Goal: Check status: Check status

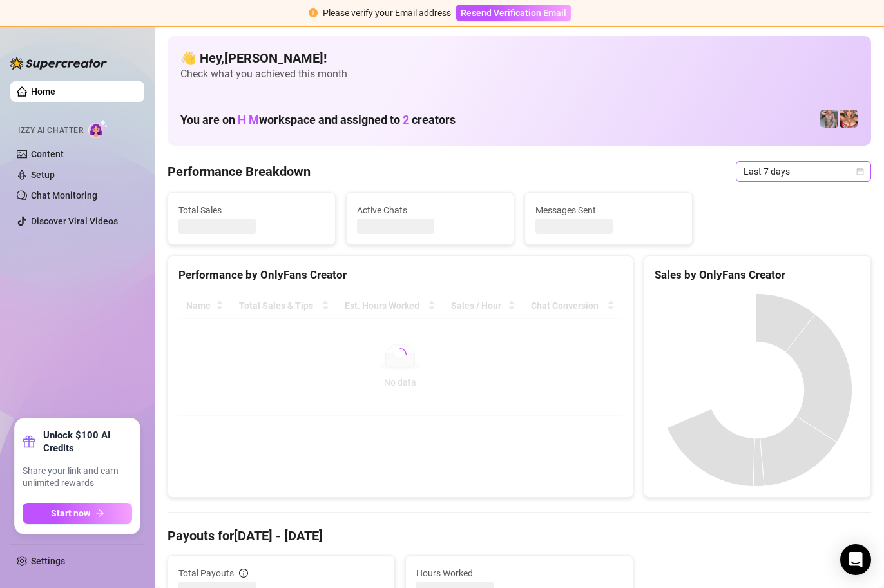
click at [855, 171] on div "Last 7 days" at bounding box center [803, 171] width 135 height 21
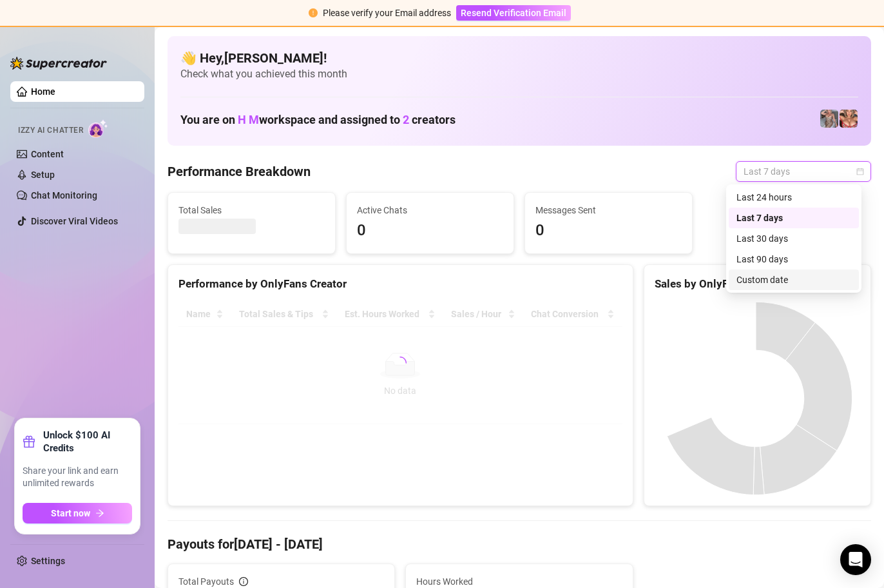
click at [783, 280] on div "Custom date" at bounding box center [794, 280] width 115 height 14
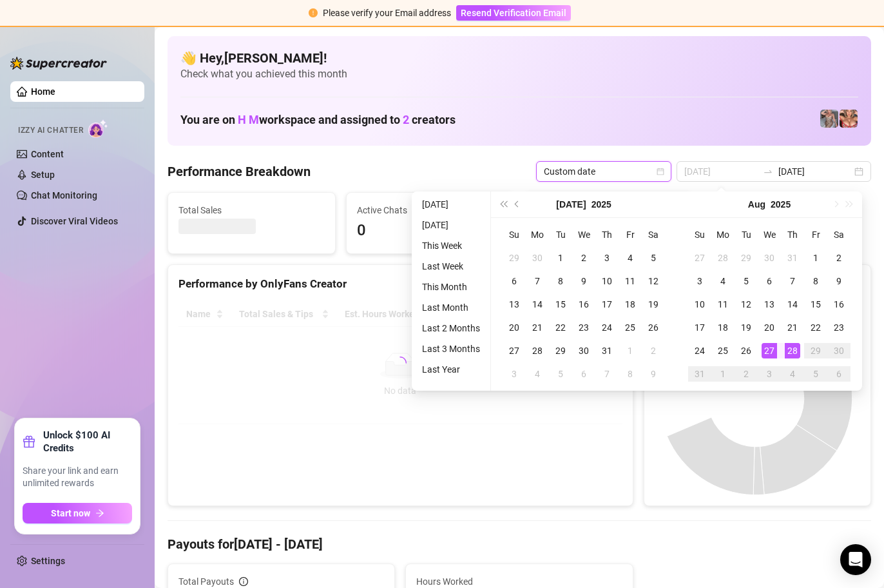
type input "[DATE]"
click at [791, 351] on div "28" at bounding box center [792, 350] width 15 height 15
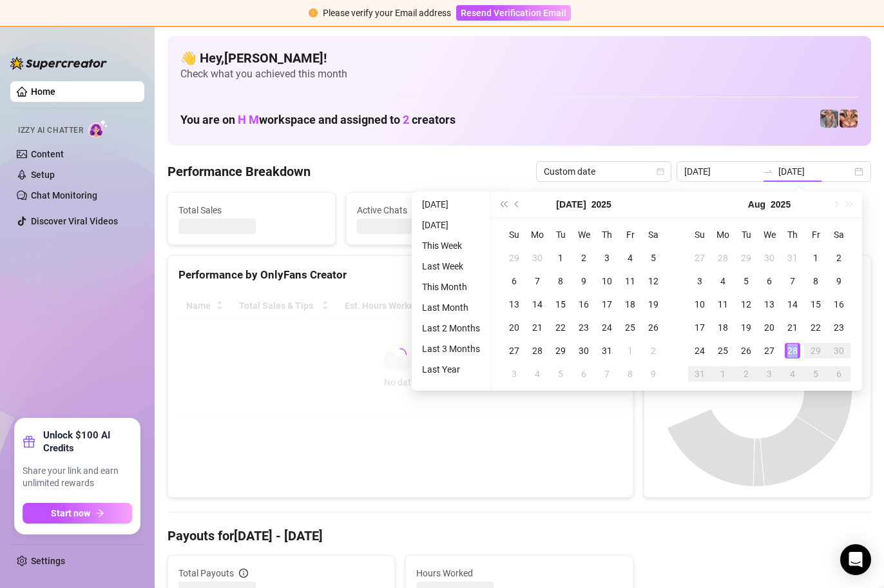
type input "[DATE]"
